Goal: Complete application form: Complete application form

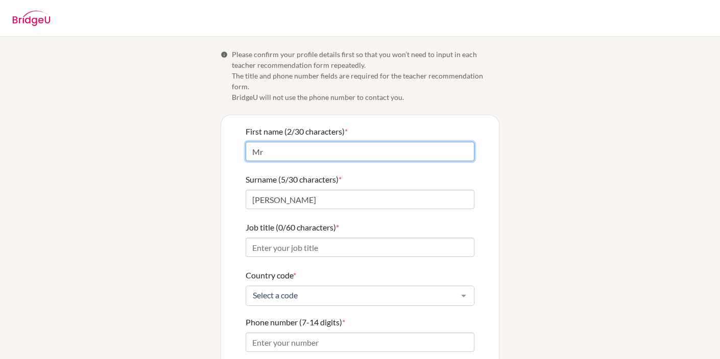
click at [270, 142] on input "Mr" at bounding box center [359, 151] width 229 height 19
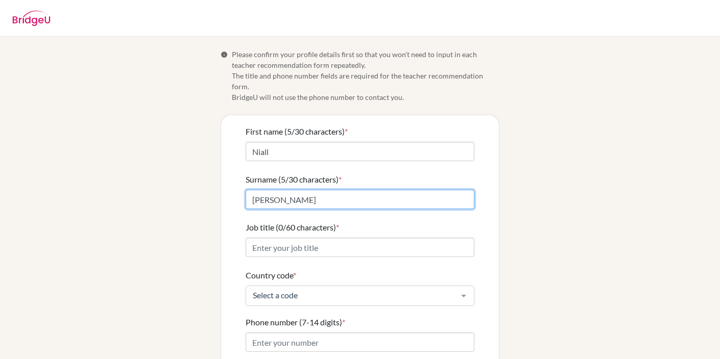
click at [252, 190] on input "[PERSON_NAME]" at bounding box center [359, 199] width 229 height 19
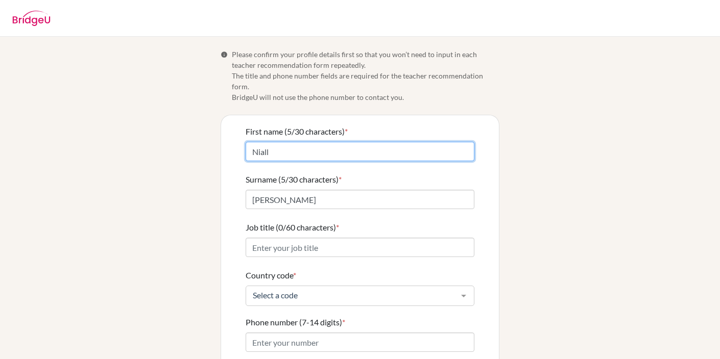
click at [288, 144] on input "Niall" at bounding box center [359, 151] width 229 height 19
type input "[PERSON_NAME]"
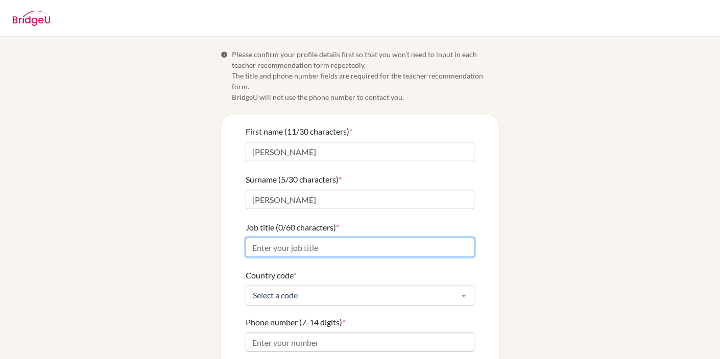
click at [280, 238] on input "Job title (0/60 characters) *" at bounding box center [359, 247] width 229 height 19
type input "Humanaties Co-ordinator & Business Teacher"
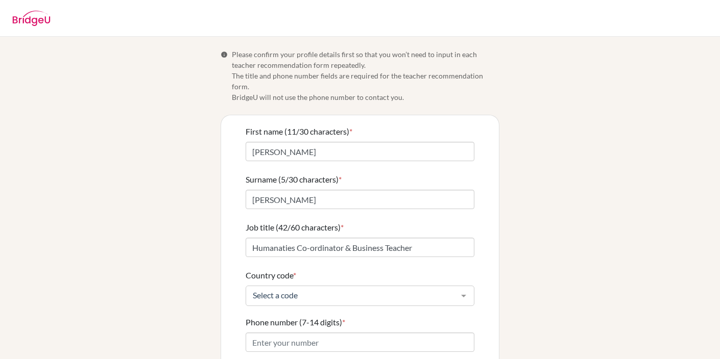
click at [268, 290] on div "Select a code" at bounding box center [359, 296] width 229 height 20
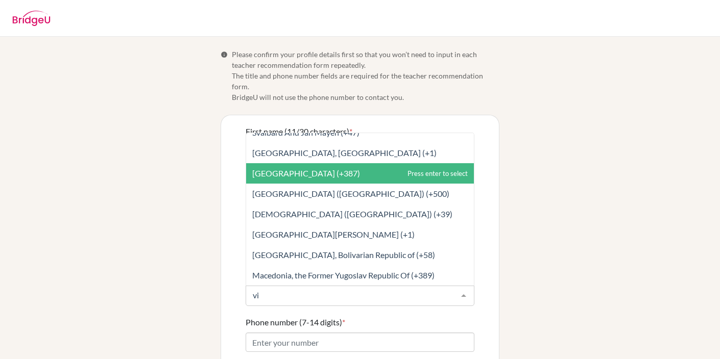
scroll to position [31, 0]
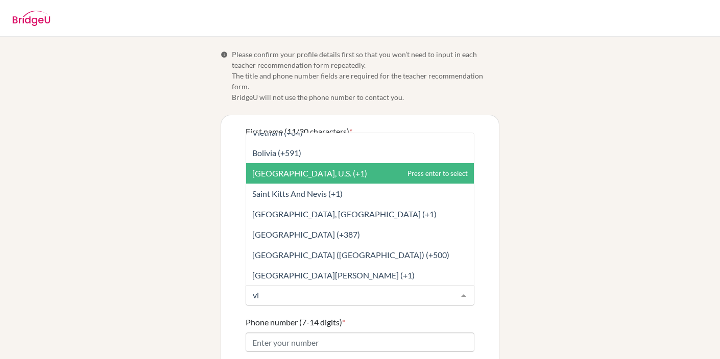
type input "vie"
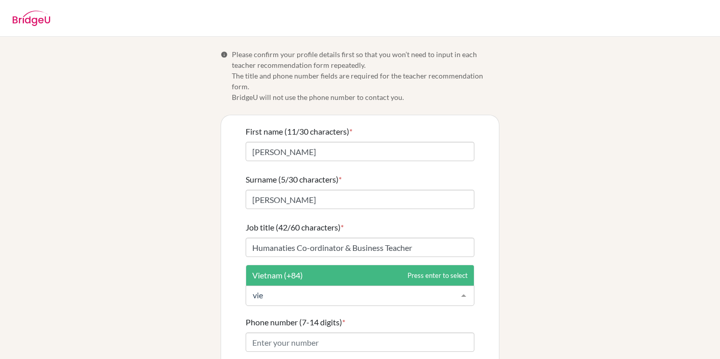
scroll to position [0, 0]
click at [288, 270] on span "Vietnam (+84)" at bounding box center [277, 275] width 51 height 10
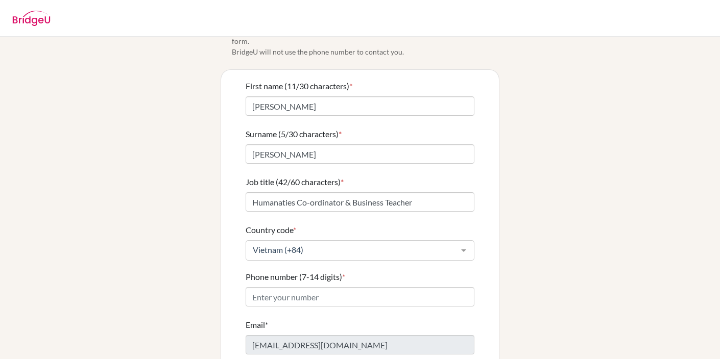
scroll to position [46, 0]
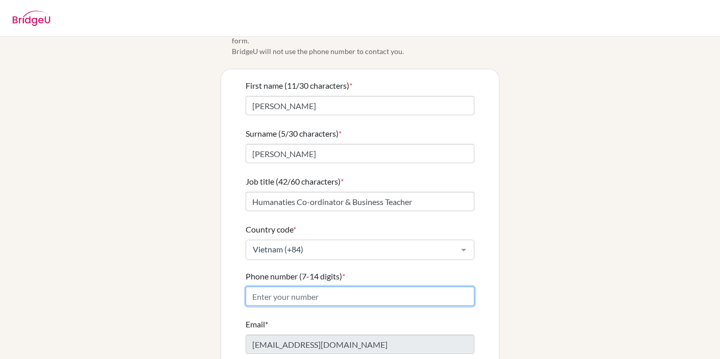
click at [282, 290] on input "Phone number (7-14 digits) *" at bounding box center [359, 296] width 229 height 19
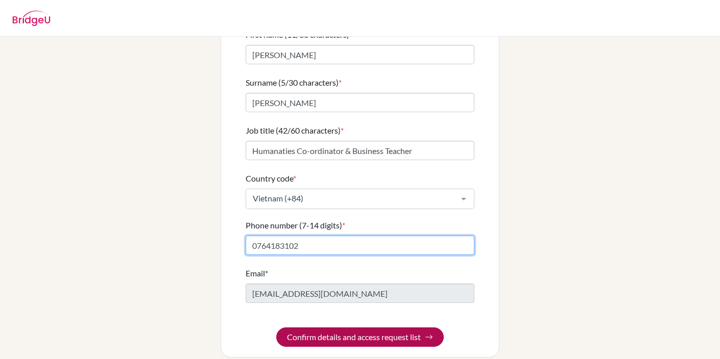
type input "0764183102"
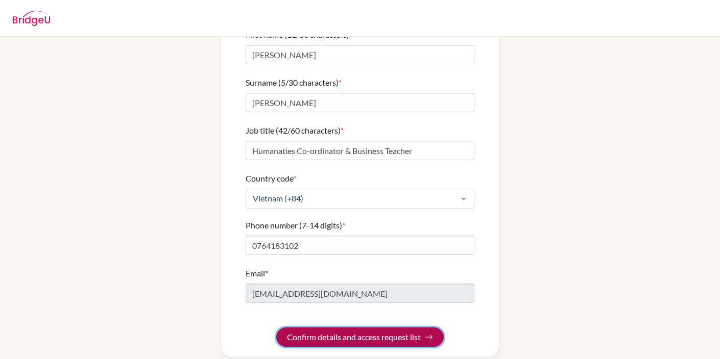
click at [336, 328] on button "Confirm details and access request list" at bounding box center [359, 337] width 167 height 19
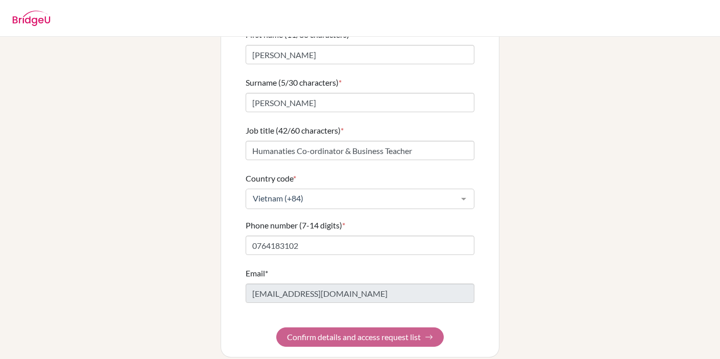
scroll to position [0, 0]
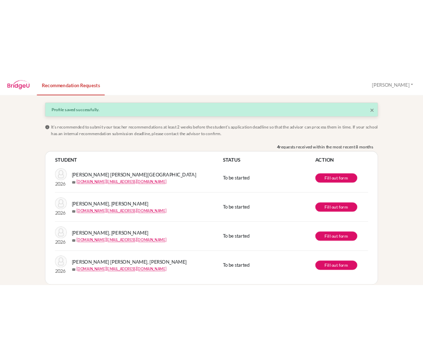
scroll to position [12, 0]
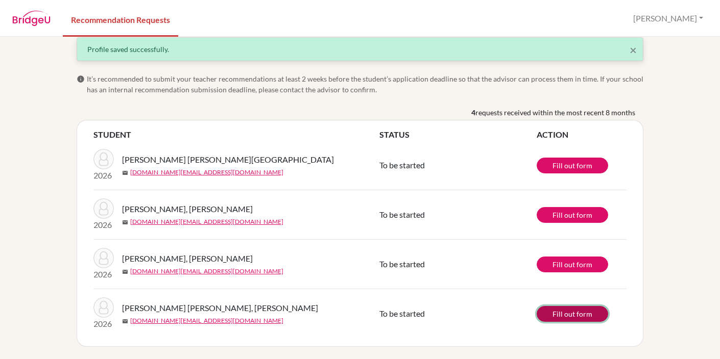
click at [566, 315] on link "Fill out form" at bounding box center [571, 314] width 71 height 16
